Goal: Check status

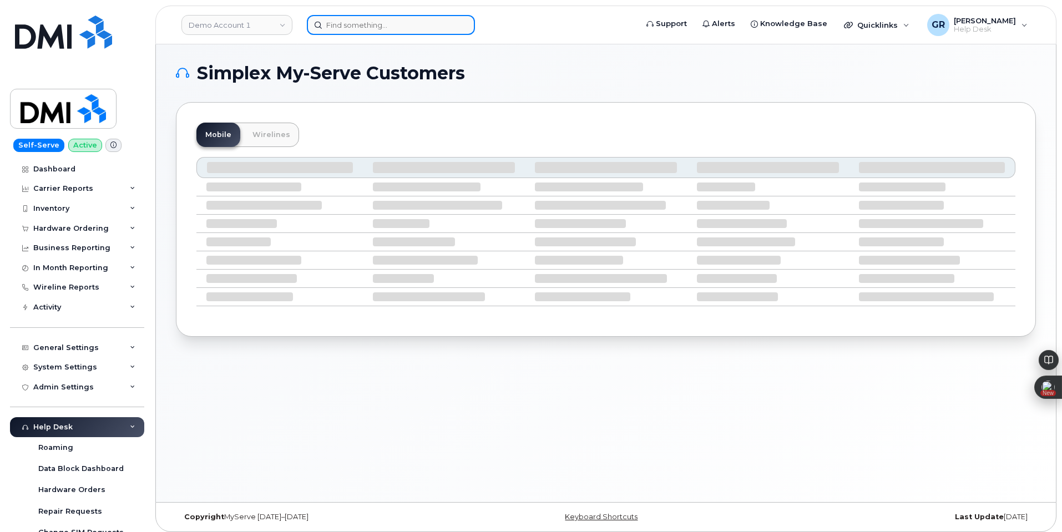
click at [430, 27] on input at bounding box center [391, 25] width 168 height 20
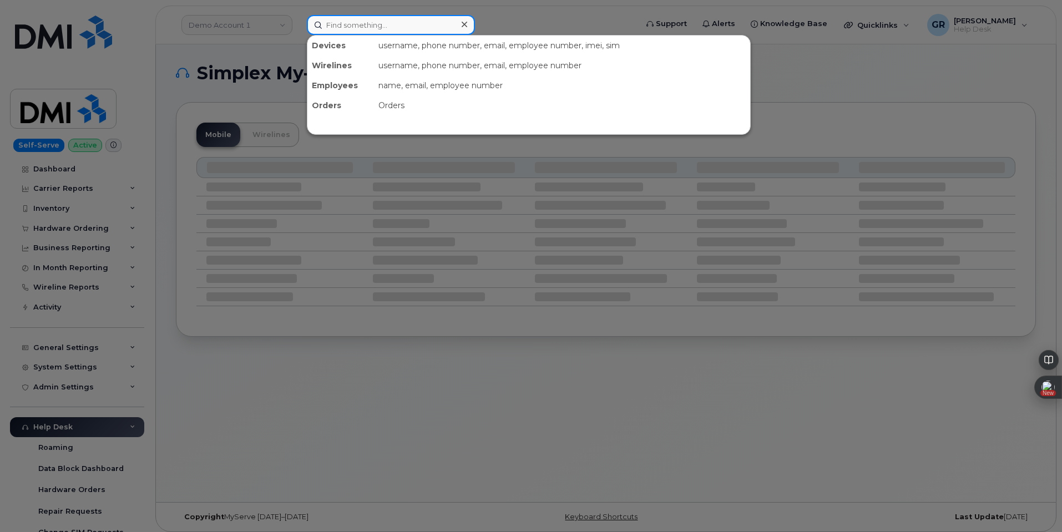
click at [369, 21] on input at bounding box center [391, 25] width 168 height 20
click at [334, 32] on input at bounding box center [391, 25] width 168 height 20
paste input "4123354404"
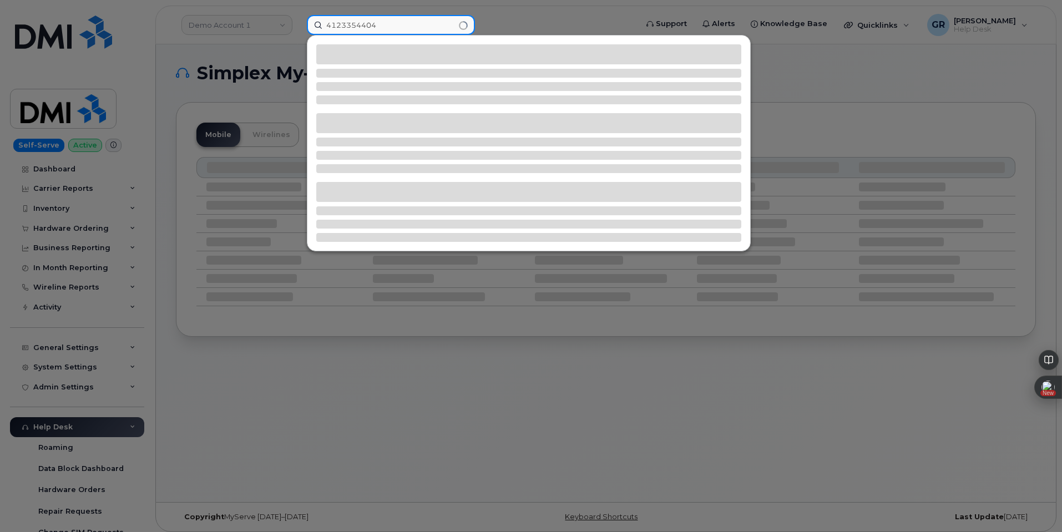
type input "4123354404"
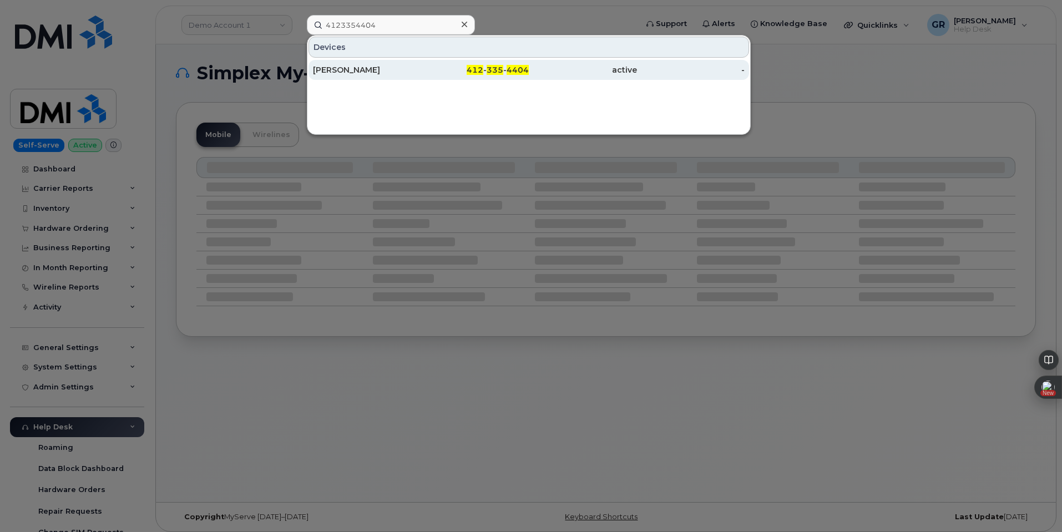
click at [404, 77] on div "[PERSON_NAME]" at bounding box center [367, 70] width 108 height 20
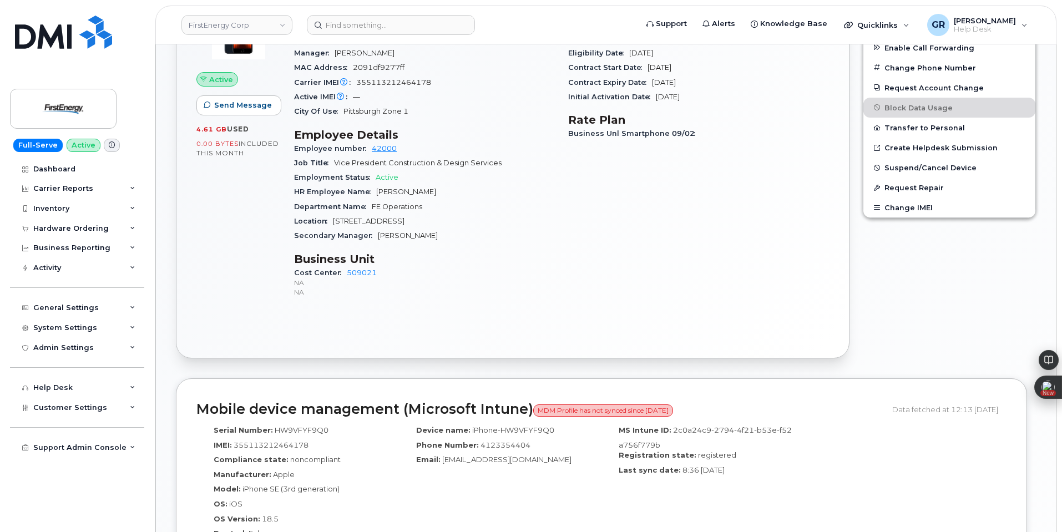
scroll to position [205, 0]
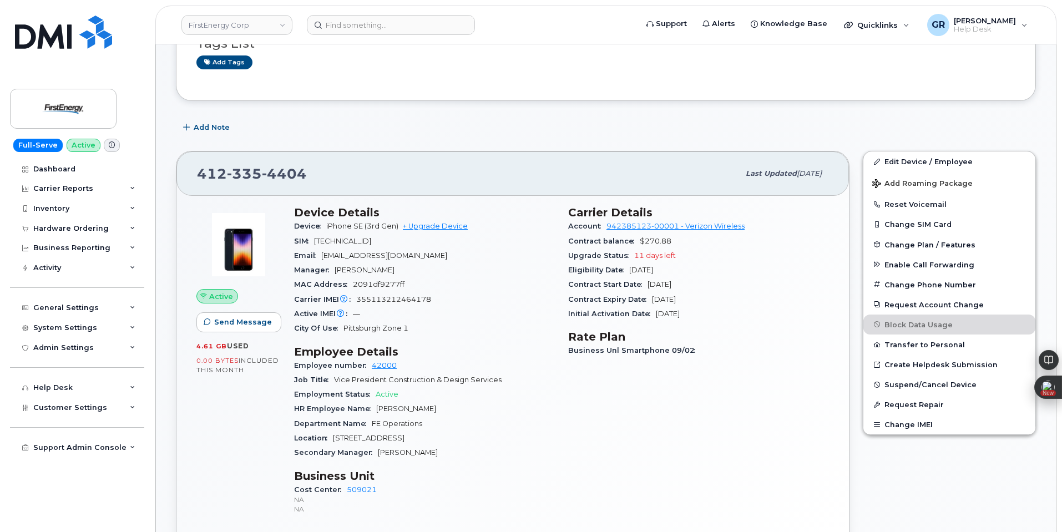
click at [525, 303] on div "Carrier IMEI Carrier IMEI is reported during the last billing cycle or change o…" at bounding box center [424, 300] width 261 height 14
drag, startPoint x: 634, startPoint y: 252, endPoint x: 686, endPoint y: 253, distance: 51.1
click at [686, 253] on div "Upgrade Status 11 days left" at bounding box center [698, 256] width 261 height 14
click at [643, 258] on span "11 days left" at bounding box center [655, 255] width 42 height 8
click at [636, 256] on span "11 days left" at bounding box center [655, 255] width 42 height 8
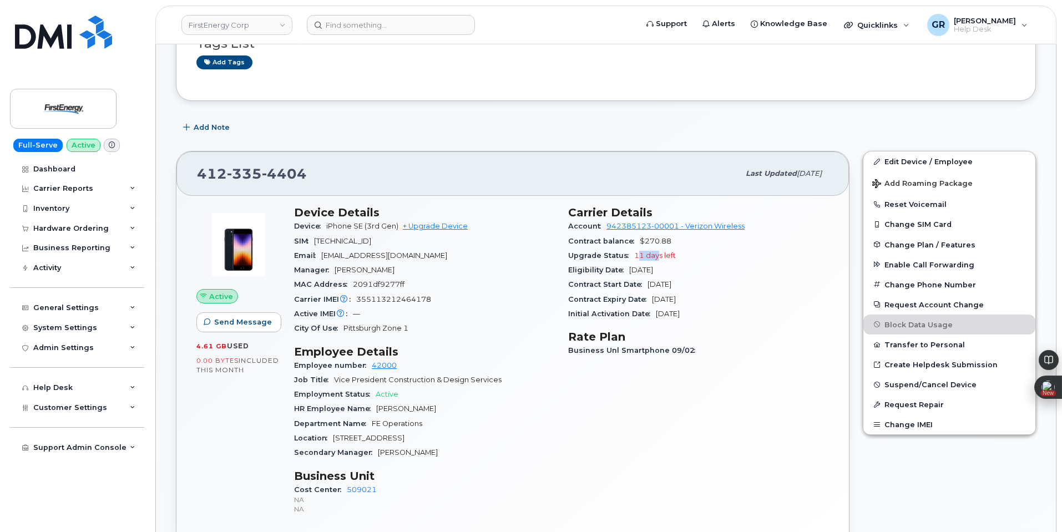
drag, startPoint x: 638, startPoint y: 256, endPoint x: 658, endPoint y: 255, distance: 19.5
click at [658, 255] on span "11 days left" at bounding box center [655, 255] width 42 height 8
drag, startPoint x: 634, startPoint y: 254, endPoint x: 692, endPoint y: 254, distance: 57.7
click at [692, 254] on div "Upgrade Status 11 days left" at bounding box center [698, 256] width 261 height 14
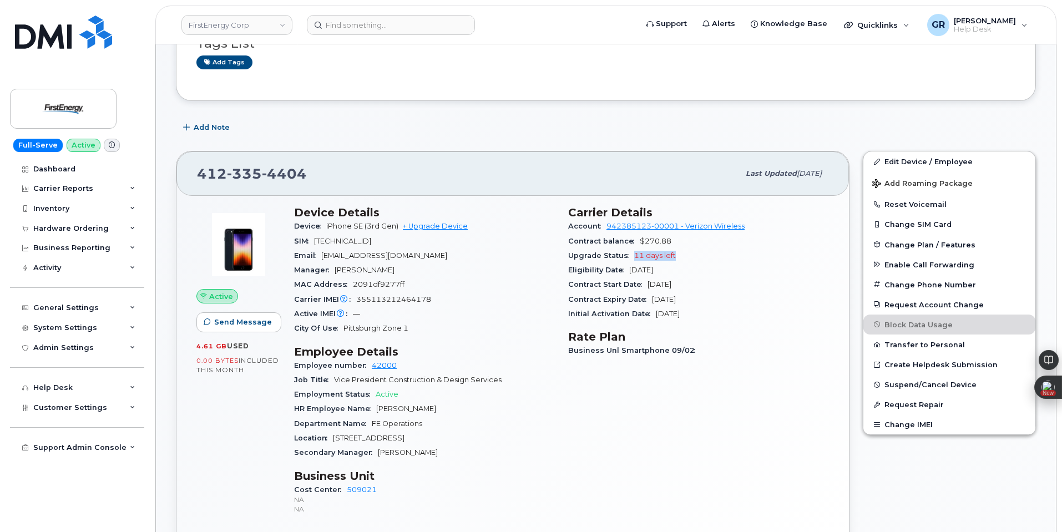
click at [657, 254] on span "11 days left" at bounding box center [655, 255] width 42 height 8
drag, startPoint x: 632, startPoint y: 255, endPoint x: 682, endPoint y: 254, distance: 50.0
click at [682, 254] on div "Upgrade Status 11 days left" at bounding box center [698, 256] width 261 height 14
click at [648, 256] on span "11 days left" at bounding box center [655, 255] width 42 height 8
drag, startPoint x: 633, startPoint y: 255, endPoint x: 692, endPoint y: 255, distance: 58.8
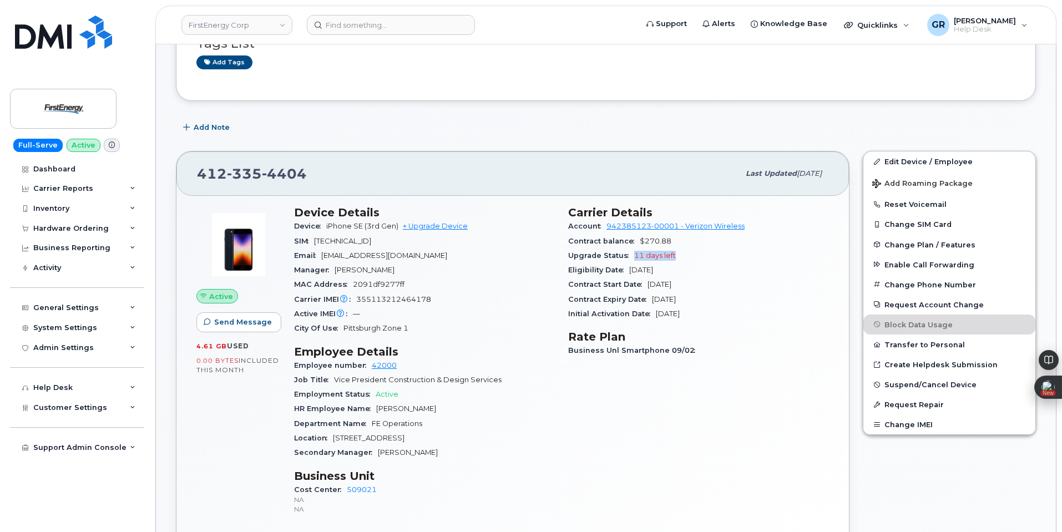
click at [692, 255] on div "Upgrade Status 11 days left" at bounding box center [698, 256] width 261 height 14
click at [641, 255] on span "11 days left" at bounding box center [655, 255] width 42 height 8
drag, startPoint x: 634, startPoint y: 253, endPoint x: 684, endPoint y: 254, distance: 50.0
click at [684, 254] on div "Upgrade Status 11 days left" at bounding box center [698, 256] width 261 height 14
click at [650, 254] on span "11 days left" at bounding box center [655, 255] width 42 height 8
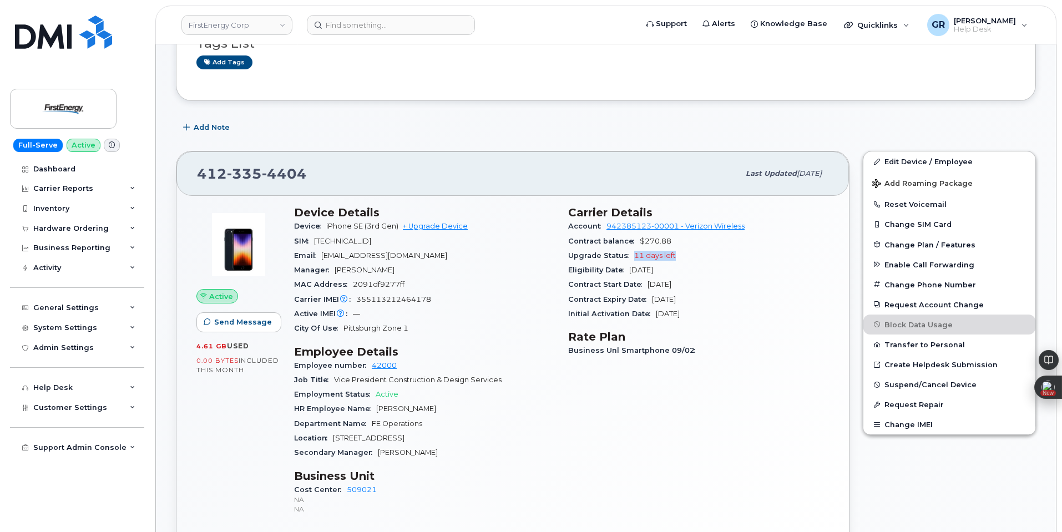
drag, startPoint x: 635, startPoint y: 255, endPoint x: 695, endPoint y: 255, distance: 60.0
click at [695, 255] on div "Upgrade Status 11 days left" at bounding box center [698, 256] width 261 height 14
click at [644, 255] on span "11 days left" at bounding box center [655, 255] width 42 height 8
drag, startPoint x: 633, startPoint y: 255, endPoint x: 688, endPoint y: 255, distance: 55.0
click at [688, 255] on div "Upgrade Status 11 days left" at bounding box center [698, 256] width 261 height 14
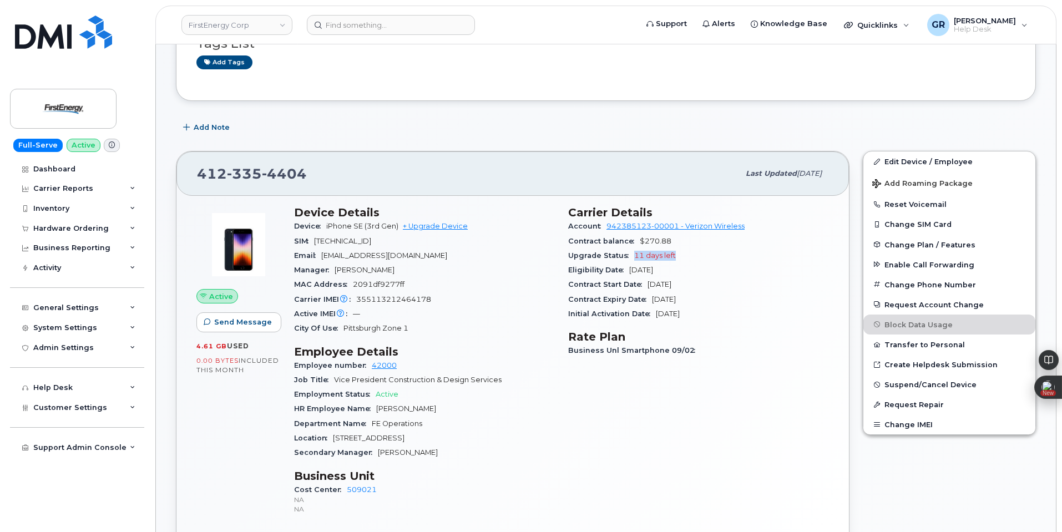
click at [642, 254] on span "11 days left" at bounding box center [655, 255] width 42 height 8
drag, startPoint x: 631, startPoint y: 254, endPoint x: 699, endPoint y: 255, distance: 68.8
click at [699, 255] on div "Upgrade Status 11 days left" at bounding box center [698, 256] width 261 height 14
click at [658, 254] on span "11 days left" at bounding box center [655, 255] width 42 height 8
drag, startPoint x: 633, startPoint y: 254, endPoint x: 695, endPoint y: 257, distance: 61.7
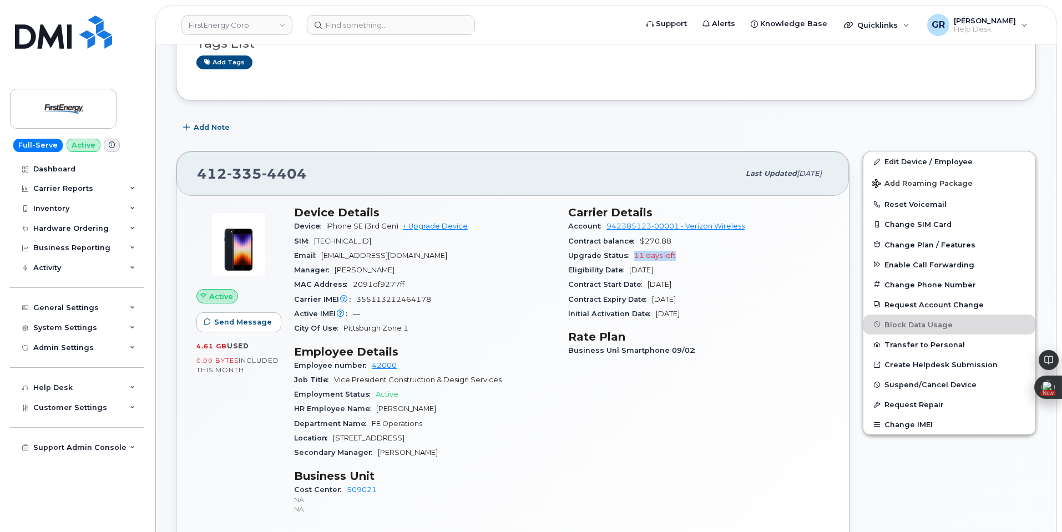
click at [695, 257] on div "Upgrade Status 11 days left" at bounding box center [698, 256] width 261 height 14
click at [646, 261] on div "Upgrade Status 11 days left" at bounding box center [698, 256] width 261 height 14
drag, startPoint x: 634, startPoint y: 253, endPoint x: 703, endPoint y: 254, distance: 68.8
click at [703, 254] on div "Upgrade Status 11 days left" at bounding box center [698, 256] width 261 height 14
click at [648, 254] on span "11 days left" at bounding box center [655, 255] width 42 height 8
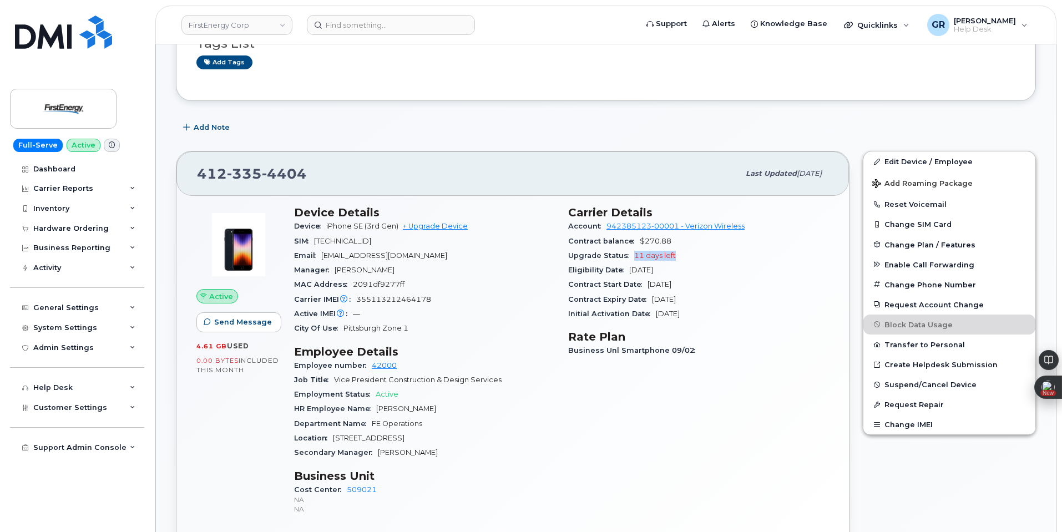
drag, startPoint x: 635, startPoint y: 255, endPoint x: 691, endPoint y: 256, distance: 55.5
click at [691, 256] on div "Upgrade Status 11 days left" at bounding box center [698, 256] width 261 height 14
click at [650, 255] on span "11 days left" at bounding box center [655, 255] width 42 height 8
drag, startPoint x: 633, startPoint y: 257, endPoint x: 695, endPoint y: 257, distance: 61.6
click at [695, 257] on div "Upgrade Status 11 days left" at bounding box center [698, 256] width 261 height 14
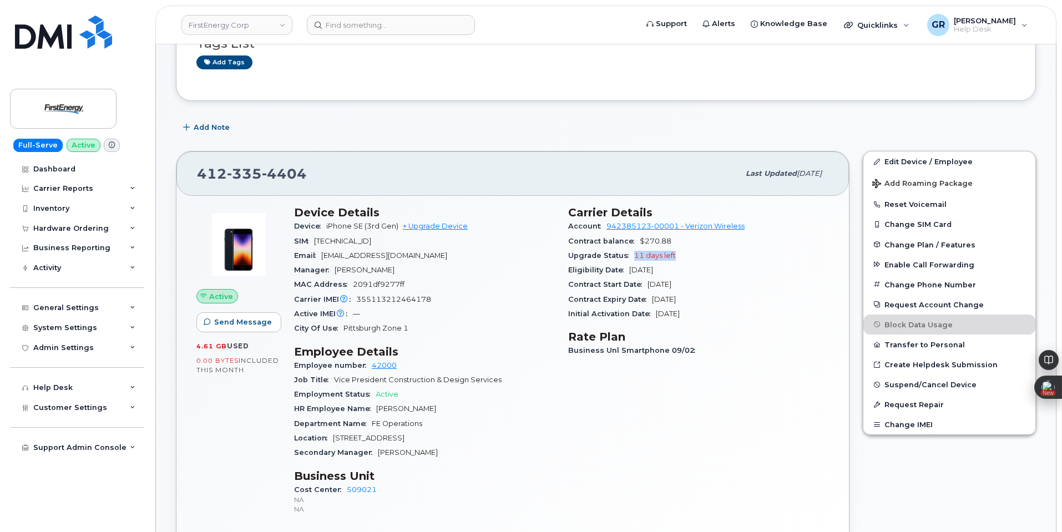
click at [653, 255] on span "11 days left" at bounding box center [655, 255] width 42 height 8
click at [357, 125] on div "Add Note" at bounding box center [606, 128] width 860 height 20
click at [672, 296] on div "Contract Expiry Date [DATE]" at bounding box center [698, 300] width 261 height 14
click at [678, 306] on div "Contract Expiry Date [DATE]" at bounding box center [698, 300] width 261 height 14
click at [676, 301] on span "[DATE]" at bounding box center [664, 299] width 24 height 8
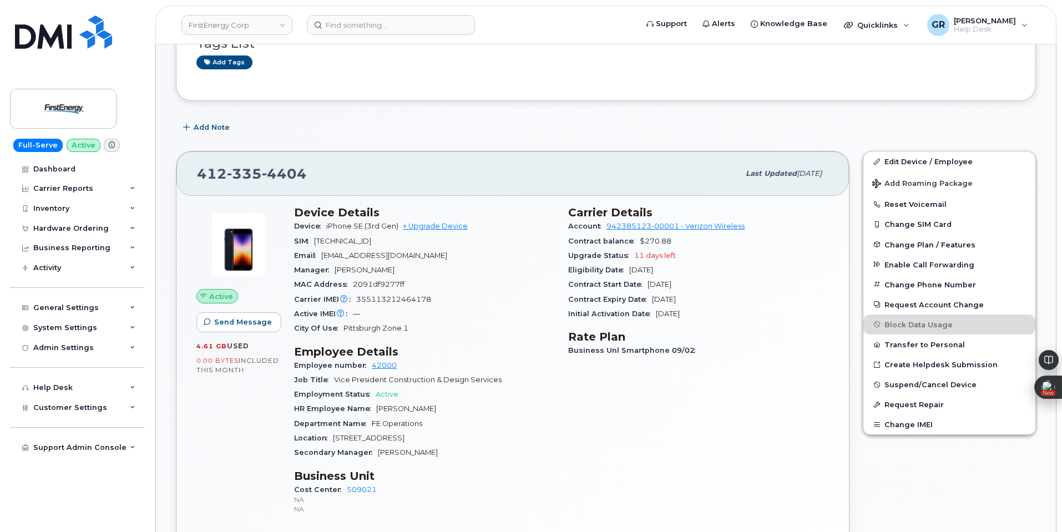
click at [692, 309] on div "Initial Activation Date [DATE]" at bounding box center [698, 314] width 261 height 14
click at [680, 315] on span "[DATE]" at bounding box center [668, 314] width 24 height 8
click at [673, 279] on div "Contract Start Date [DATE]" at bounding box center [698, 285] width 261 height 14
click at [672, 286] on span "[DATE]" at bounding box center [660, 284] width 24 height 8
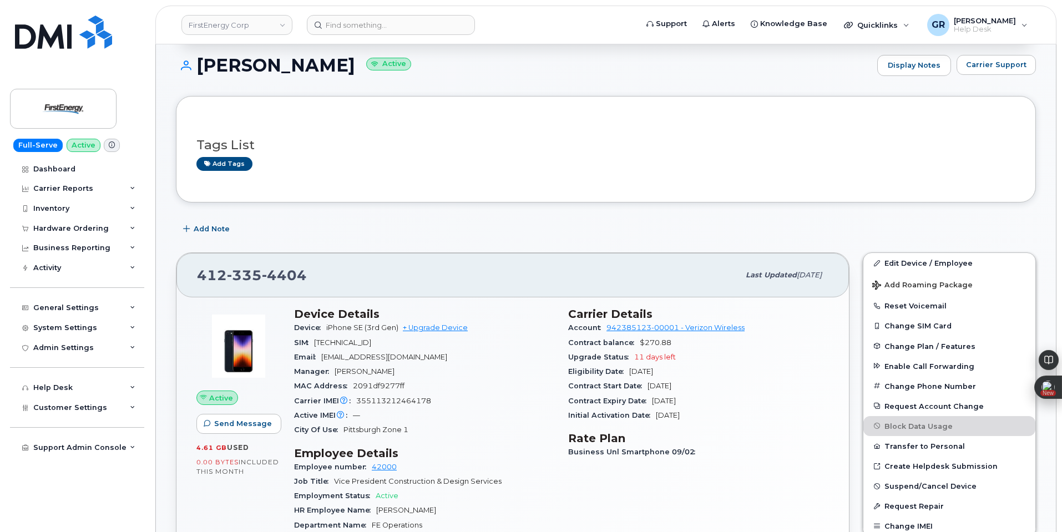
scroll to position [0, 0]
